Goal: Task Accomplishment & Management: Complete application form

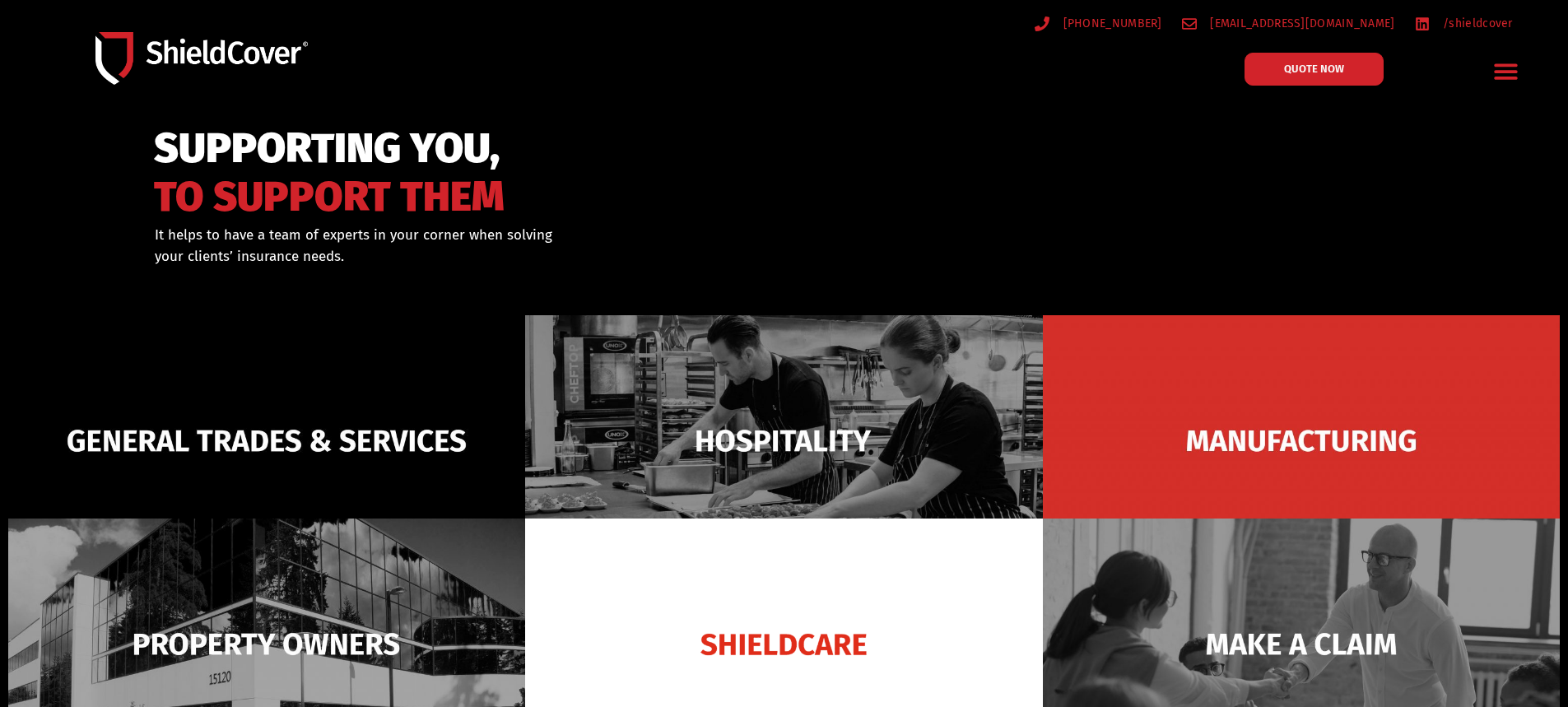
click at [1499, 62] on icon "Menu Toggle" at bounding box center [1506, 71] width 26 height 26
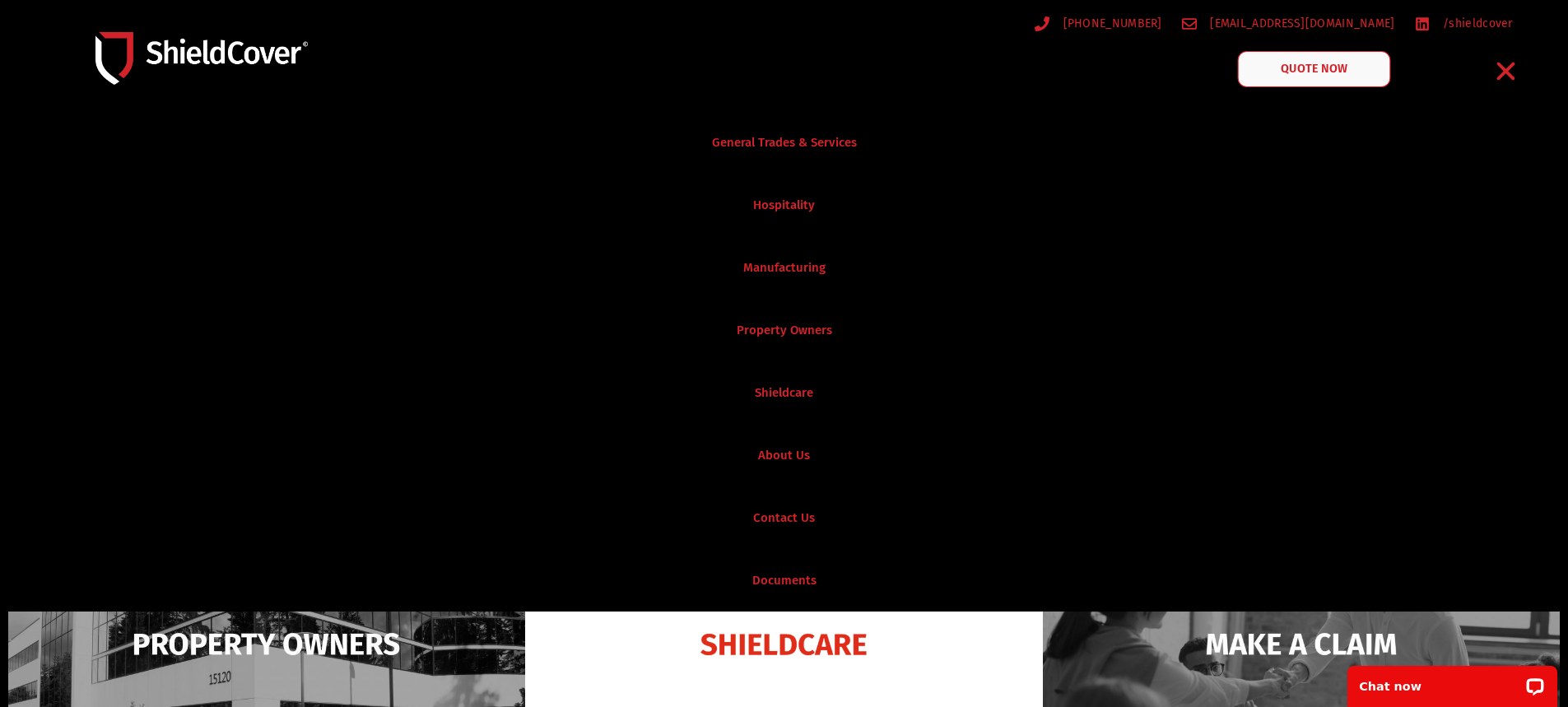
click at [1291, 64] on span "QUOTE NOW" at bounding box center [1313, 69] width 66 height 11
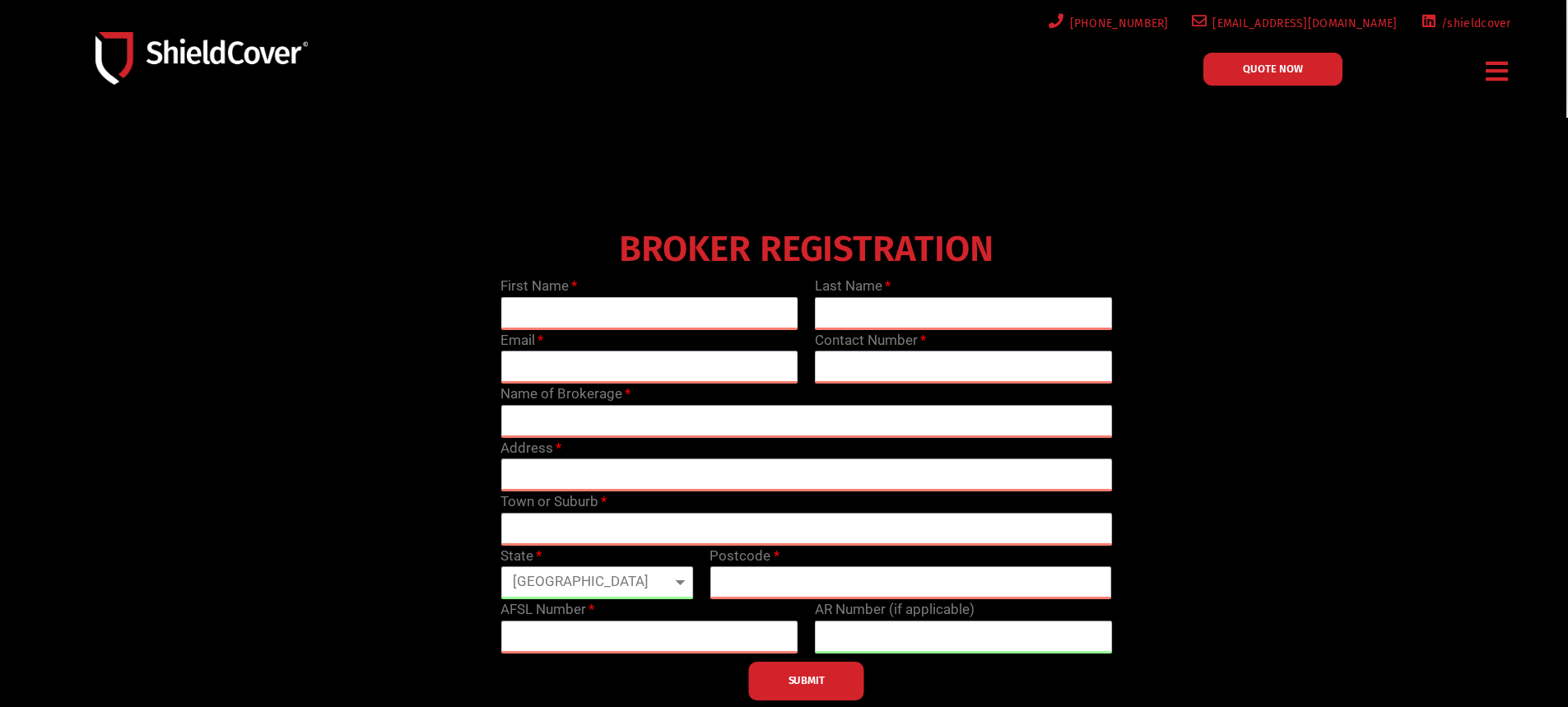
click at [675, 311] on input "text" at bounding box center [649, 314] width 298 height 33
click at [574, 317] on input "text" at bounding box center [649, 314] width 298 height 33
type input "[PERSON_NAME]"
click at [848, 309] on input "text" at bounding box center [963, 314] width 298 height 33
type input "Hallaways"
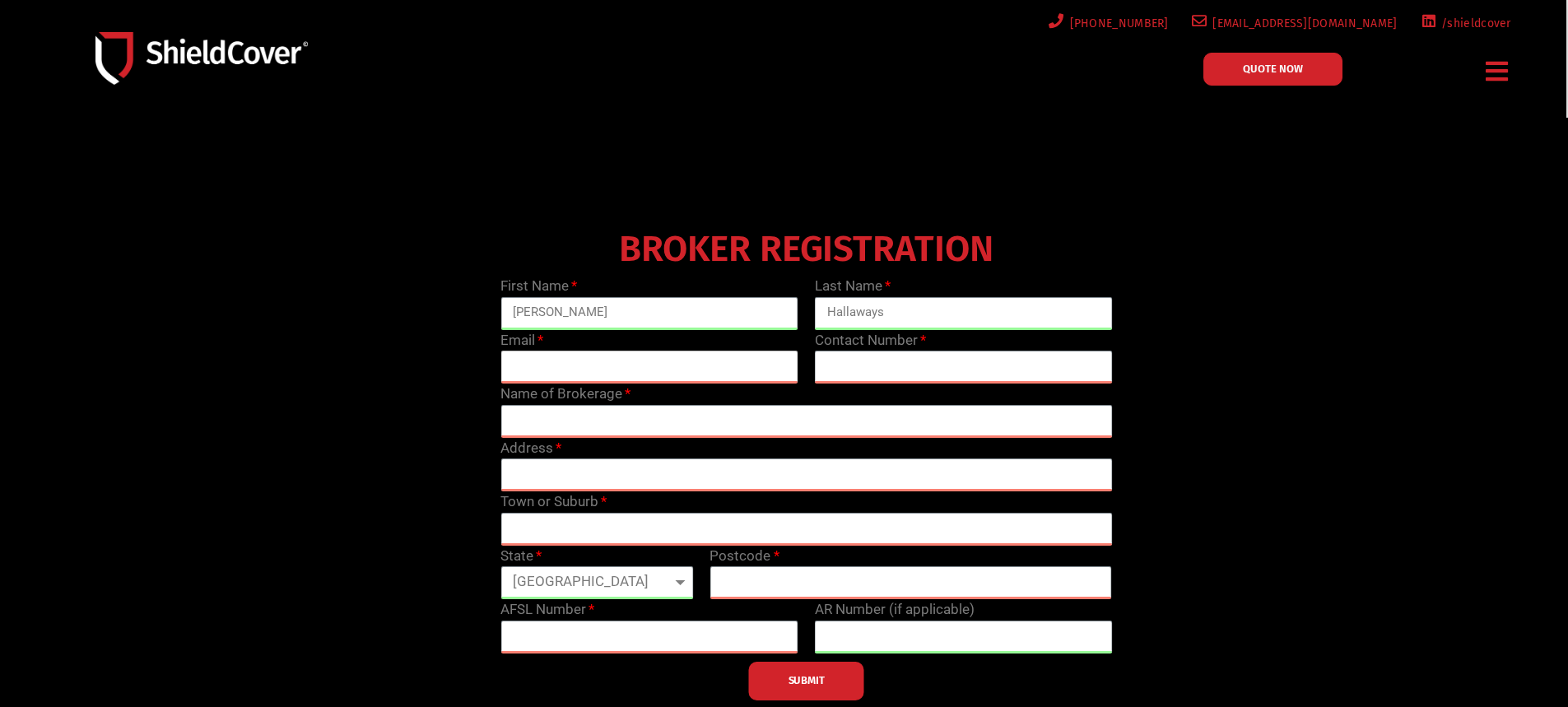
click at [539, 357] on input "email" at bounding box center [649, 367] width 298 height 33
type input "[PERSON_NAME][EMAIL_ADDRESS][DOMAIN_NAME]"
click at [883, 350] on label "Contact Number" at bounding box center [870, 340] width 111 height 21
click at [883, 356] on input "text" at bounding box center [963, 367] width 298 height 33
type input "0290551000"
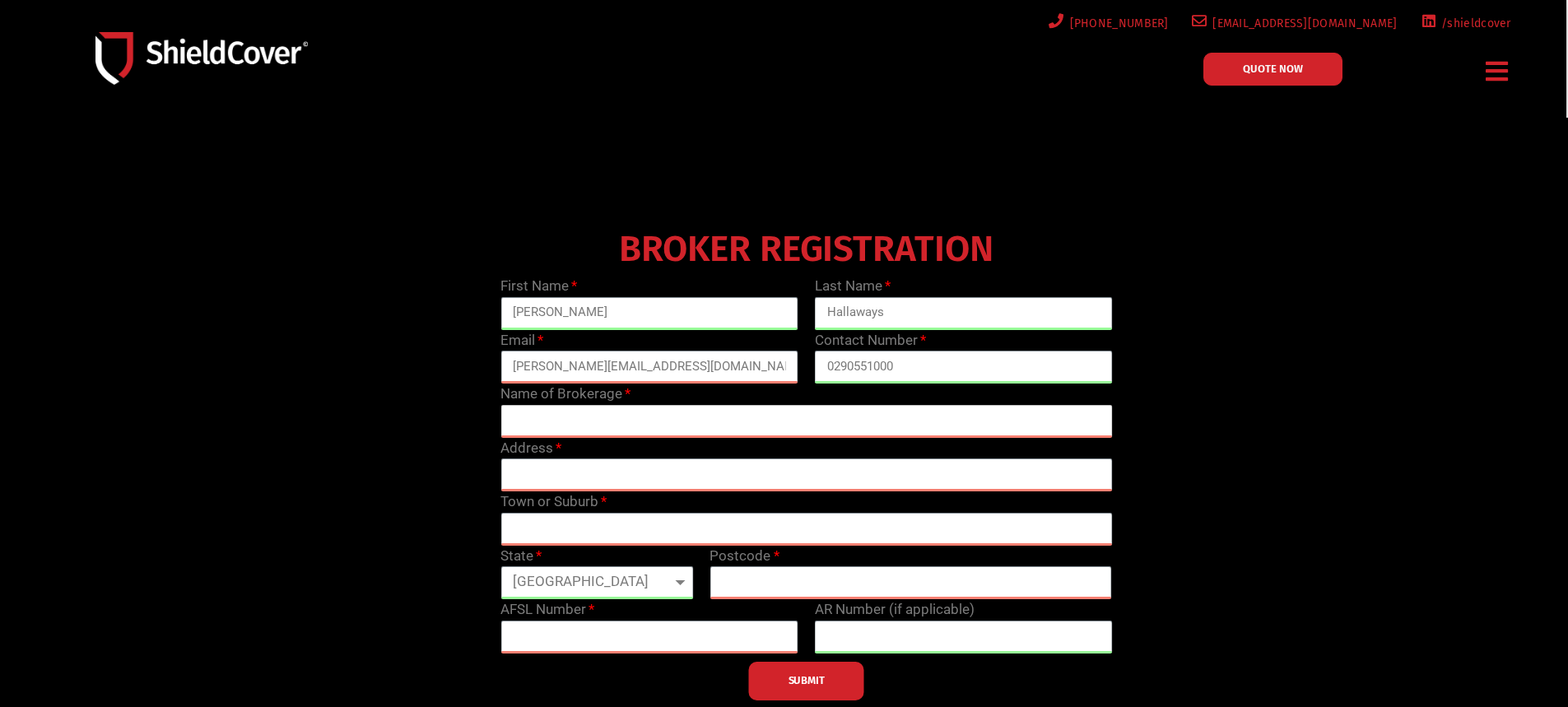
click at [578, 414] on input "text" at bounding box center [806, 422] width 611 height 33
type input "Bracesure Insurance Brokers"
click at [599, 477] on input "text" at bounding box center [806, 475] width 611 height 33
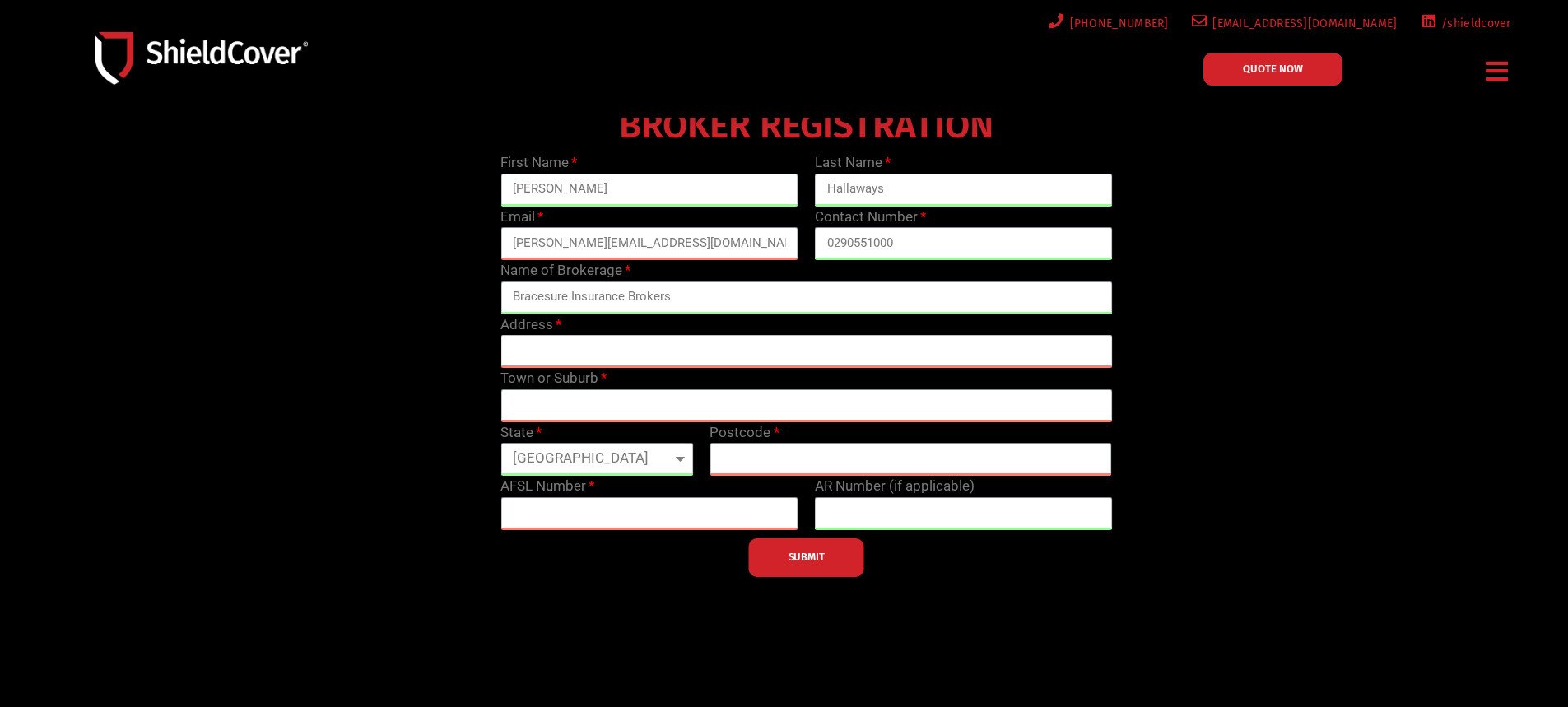
scroll to position [165, 0]
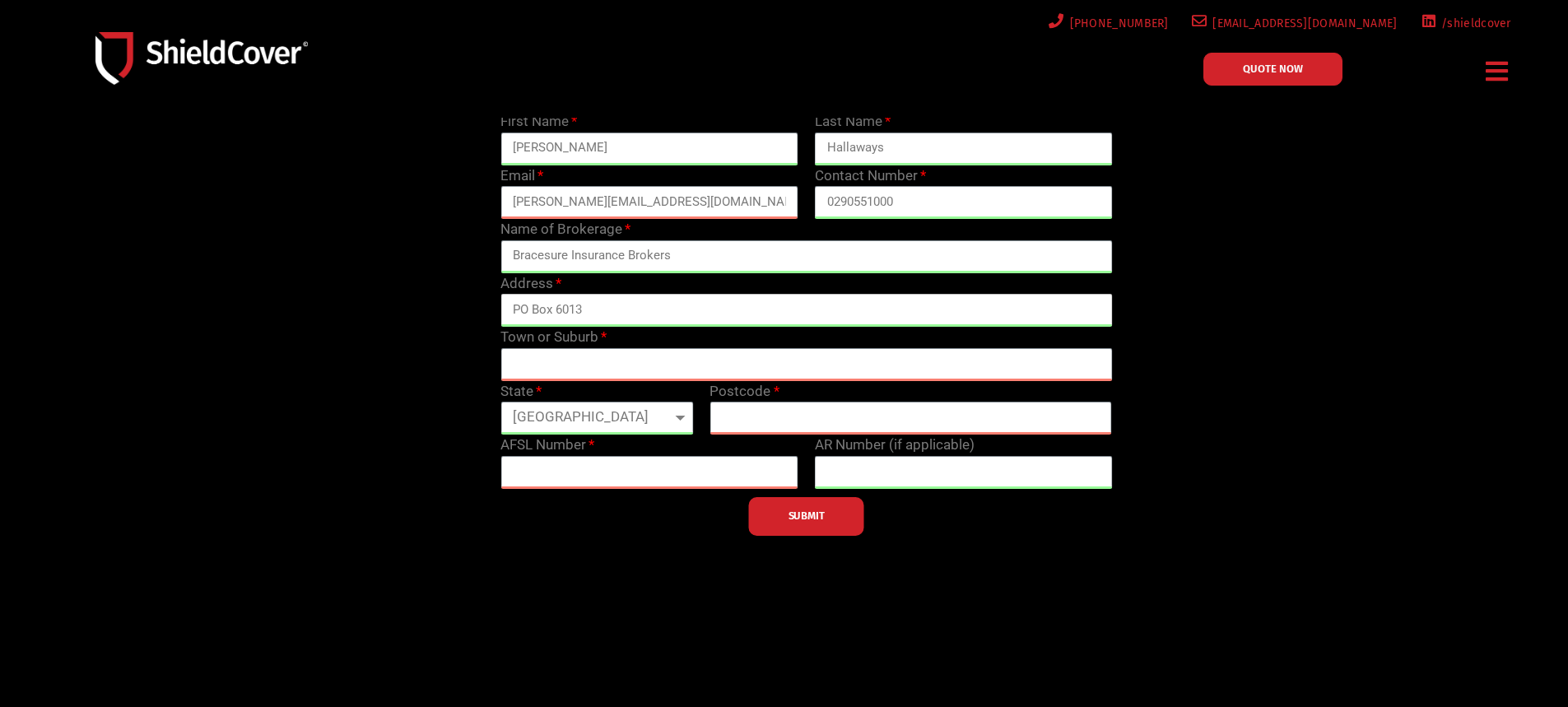
type input "PO Box 6013"
click at [541, 375] on input "text" at bounding box center [806, 364] width 611 height 33
type input "Norwest"
click at [572, 425] on select "[GEOGRAPHIC_DATA] [GEOGRAPHIC_DATA] [GEOGRAPHIC_DATA] [GEOGRAPHIC_DATA] [GEOGRA…" at bounding box center [597, 418] width 192 height 33
select select "[GEOGRAPHIC_DATA]"
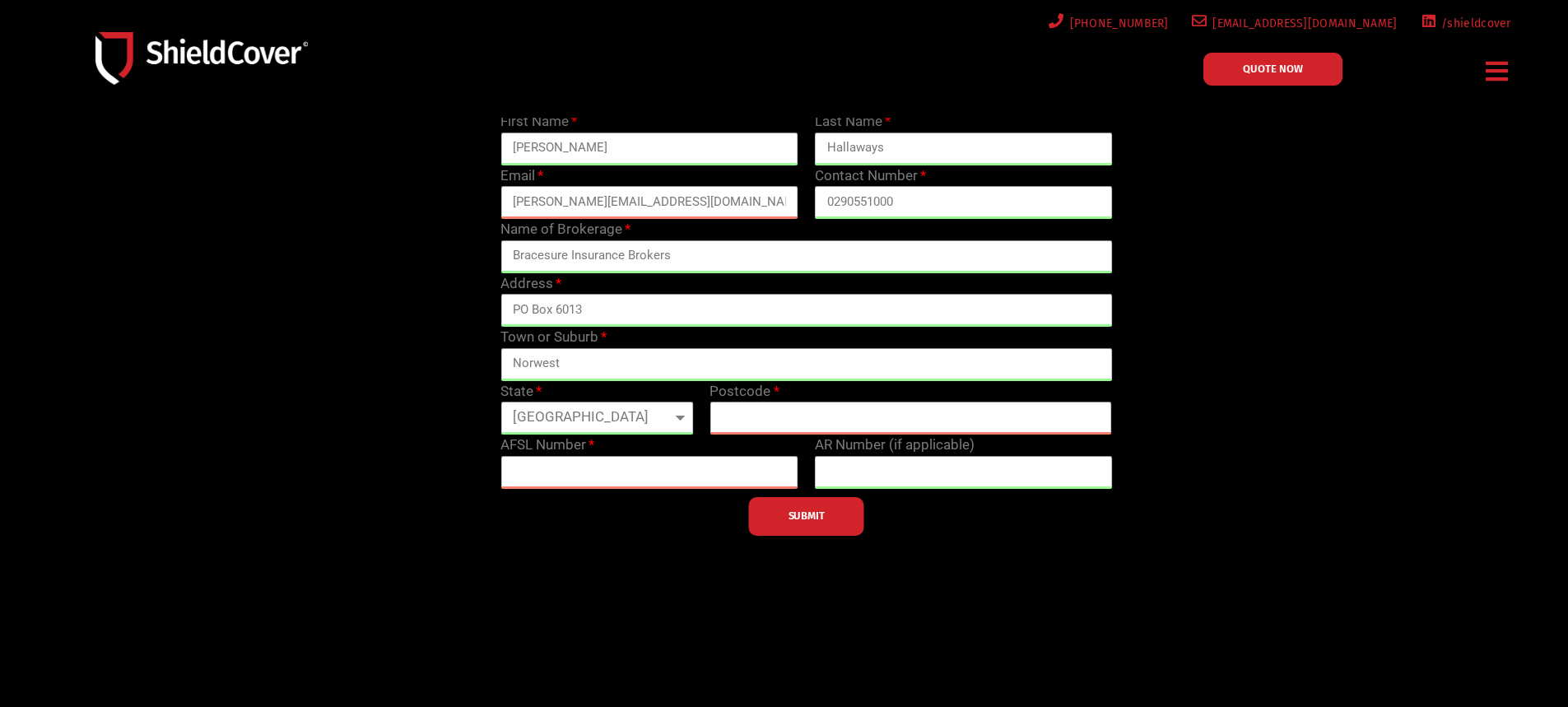
click at [501, 402] on select "[GEOGRAPHIC_DATA] [GEOGRAPHIC_DATA] [GEOGRAPHIC_DATA] [GEOGRAPHIC_DATA] [GEOGRA…" at bounding box center [597, 418] width 192 height 33
click at [751, 399] on label "Postcode" at bounding box center [744, 392] width 70 height 21
click at [744, 423] on input "text" at bounding box center [910, 418] width 403 height 33
type input "2153"
click at [563, 470] on input "text" at bounding box center [649, 472] width 298 height 33
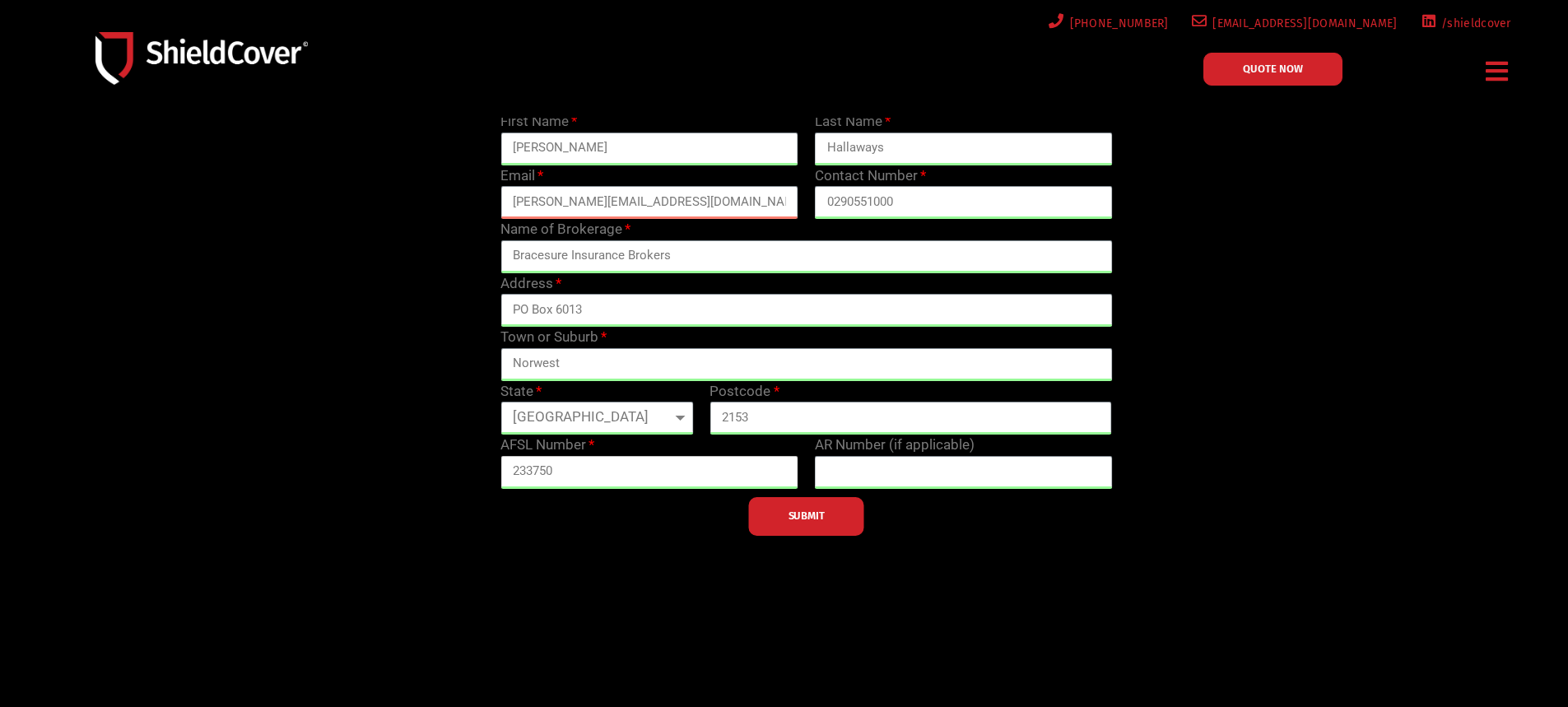
type input "233750"
click at [906, 454] on label "AR Number (if applicable)" at bounding box center [895, 445] width 160 height 21
click at [897, 469] on input "text" at bounding box center [963, 472] width 298 height 33
click at [841, 482] on input "text" at bounding box center [963, 472] width 298 height 33
type input "1316558"
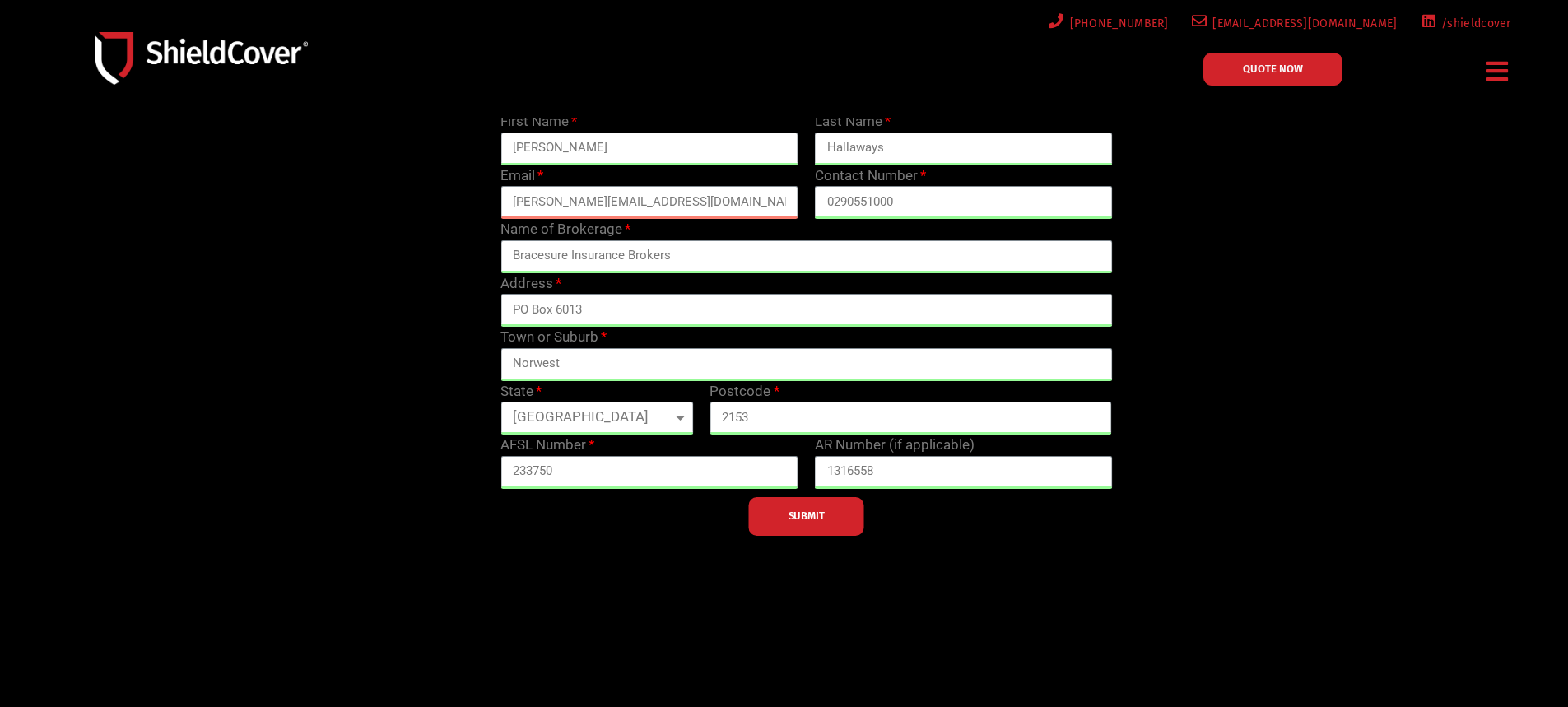
click at [839, 509] on button "SUBMIT" at bounding box center [806, 516] width 115 height 39
